Goal: Information Seeking & Learning: Learn about a topic

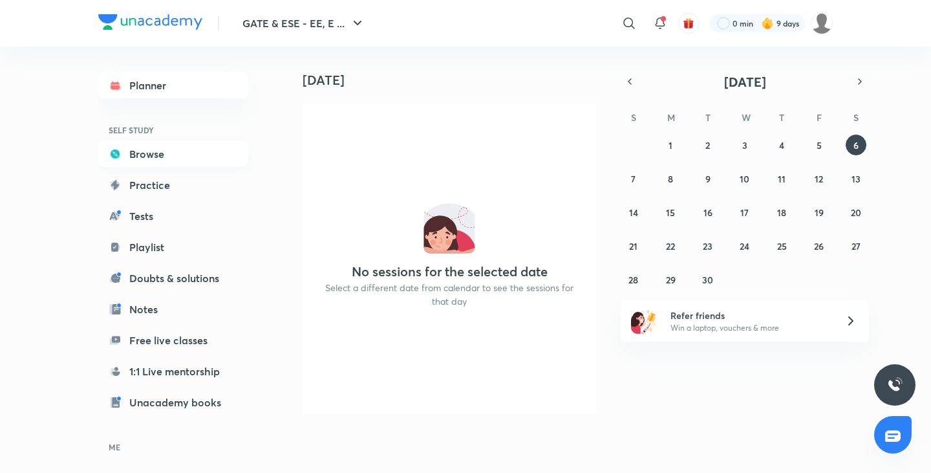
click at [189, 146] on link "Browse" at bounding box center [173, 154] width 150 height 26
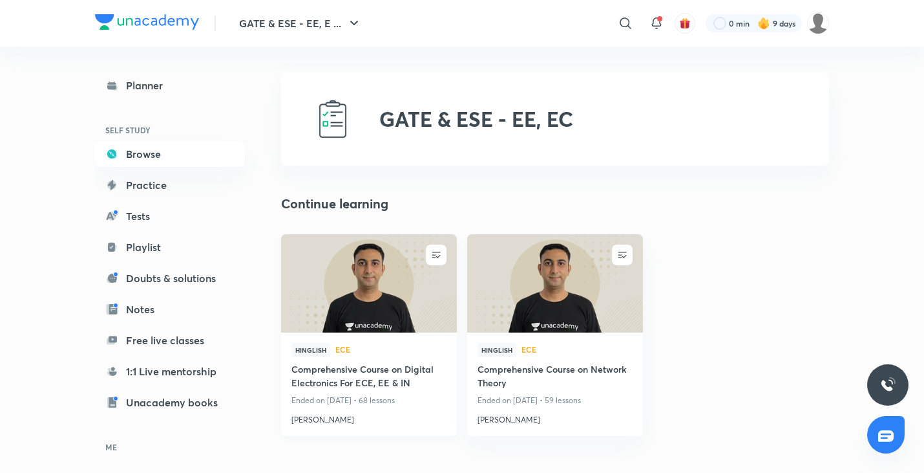
click at [381, 286] on img at bounding box center [368, 283] width 179 height 100
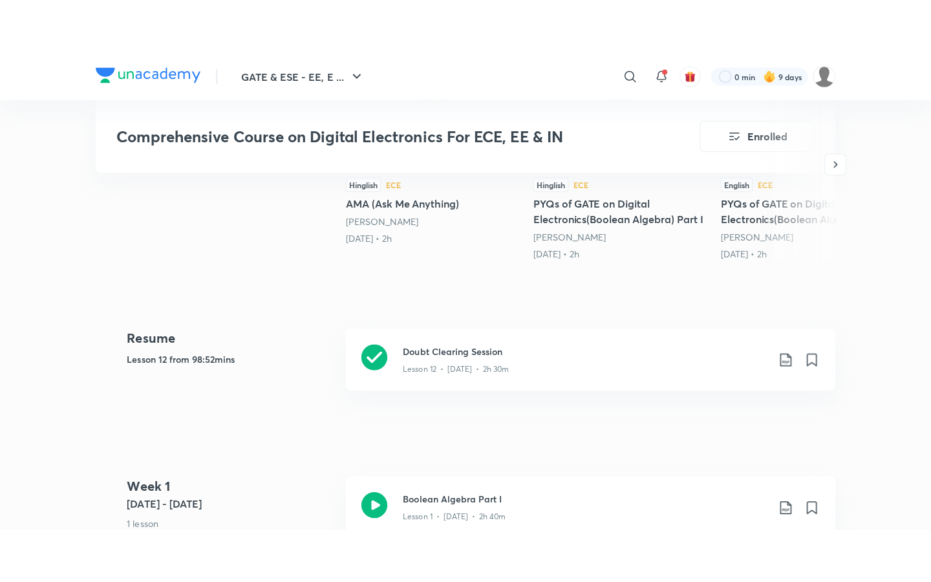
scroll to position [494, 0]
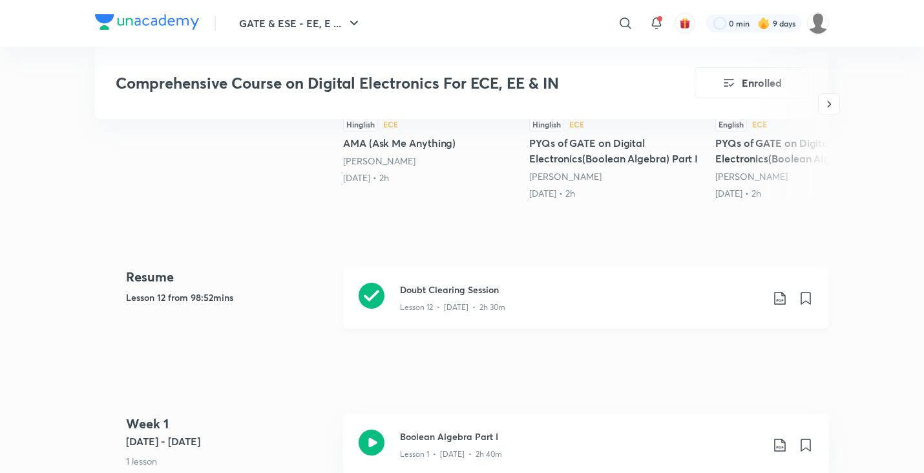
click at [454, 286] on h3 "Doubt Clearing Session" at bounding box center [581, 289] width 362 height 14
